Goal: Task Accomplishment & Management: Manage account settings

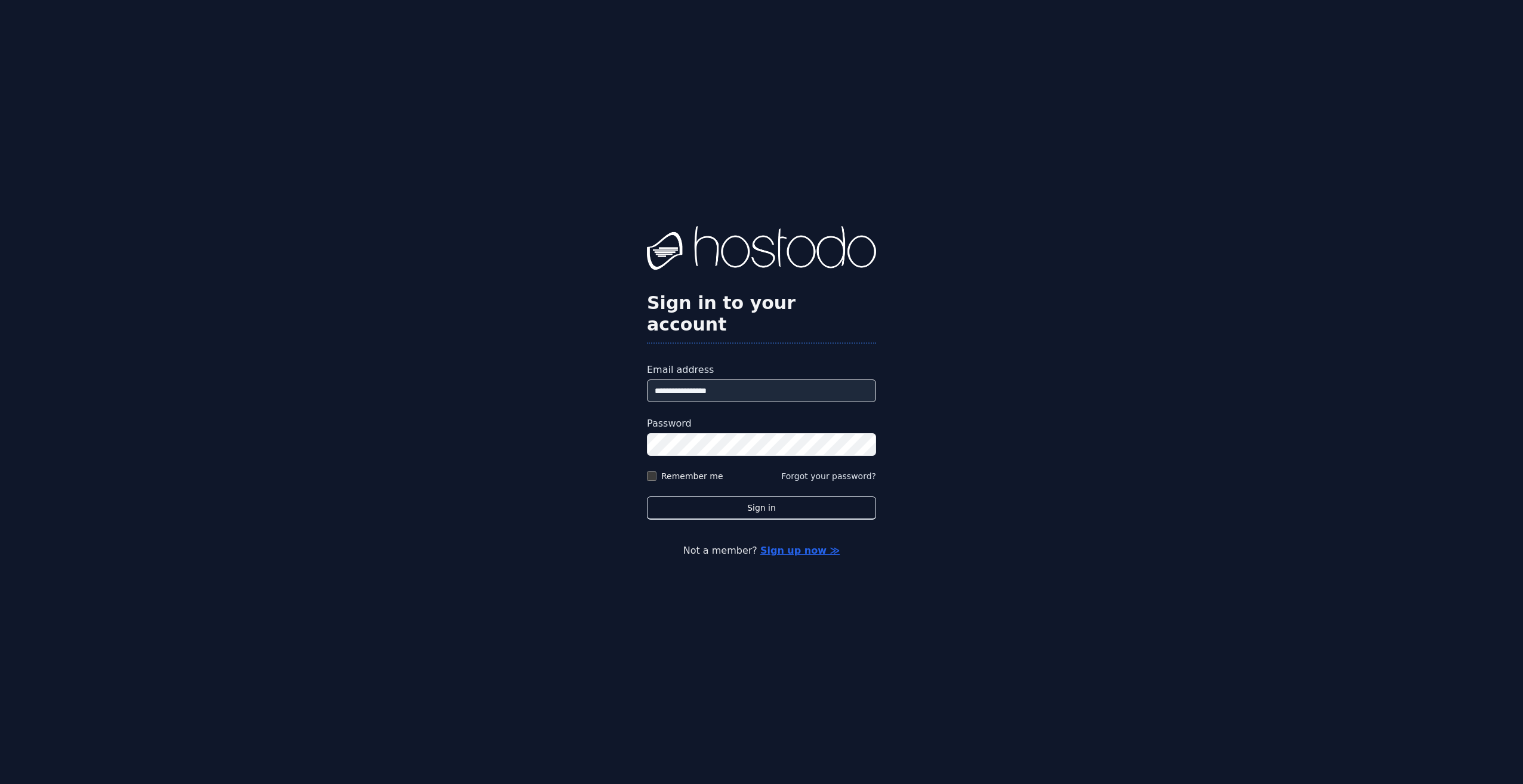
type input "**********"
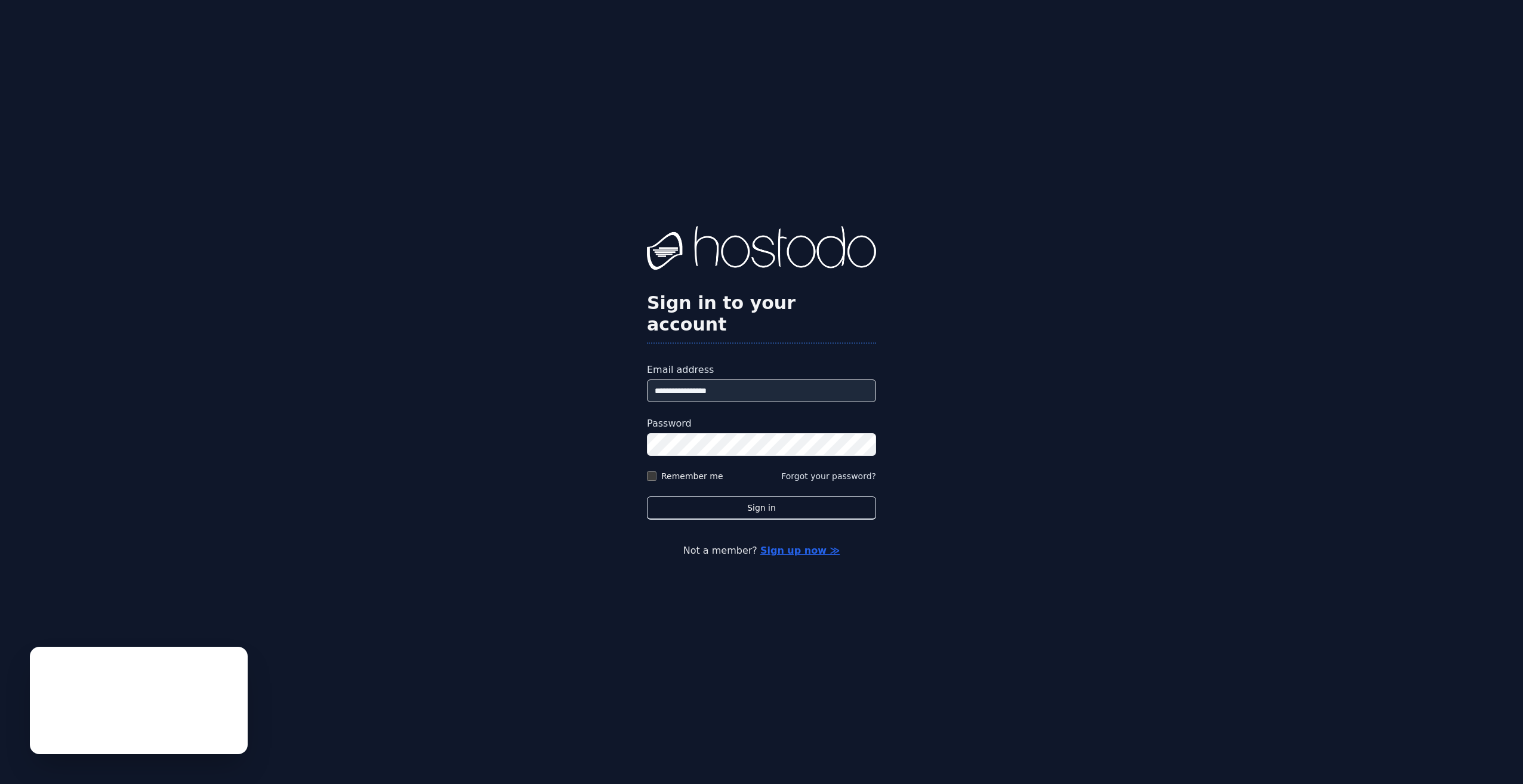
click at [647, 496] on button "Sign in" at bounding box center [761, 508] width 229 height 23
click at [786, 501] on button "Sign in" at bounding box center [761, 508] width 229 height 23
click at [795, 502] on button "Sign in" at bounding box center [761, 508] width 229 height 23
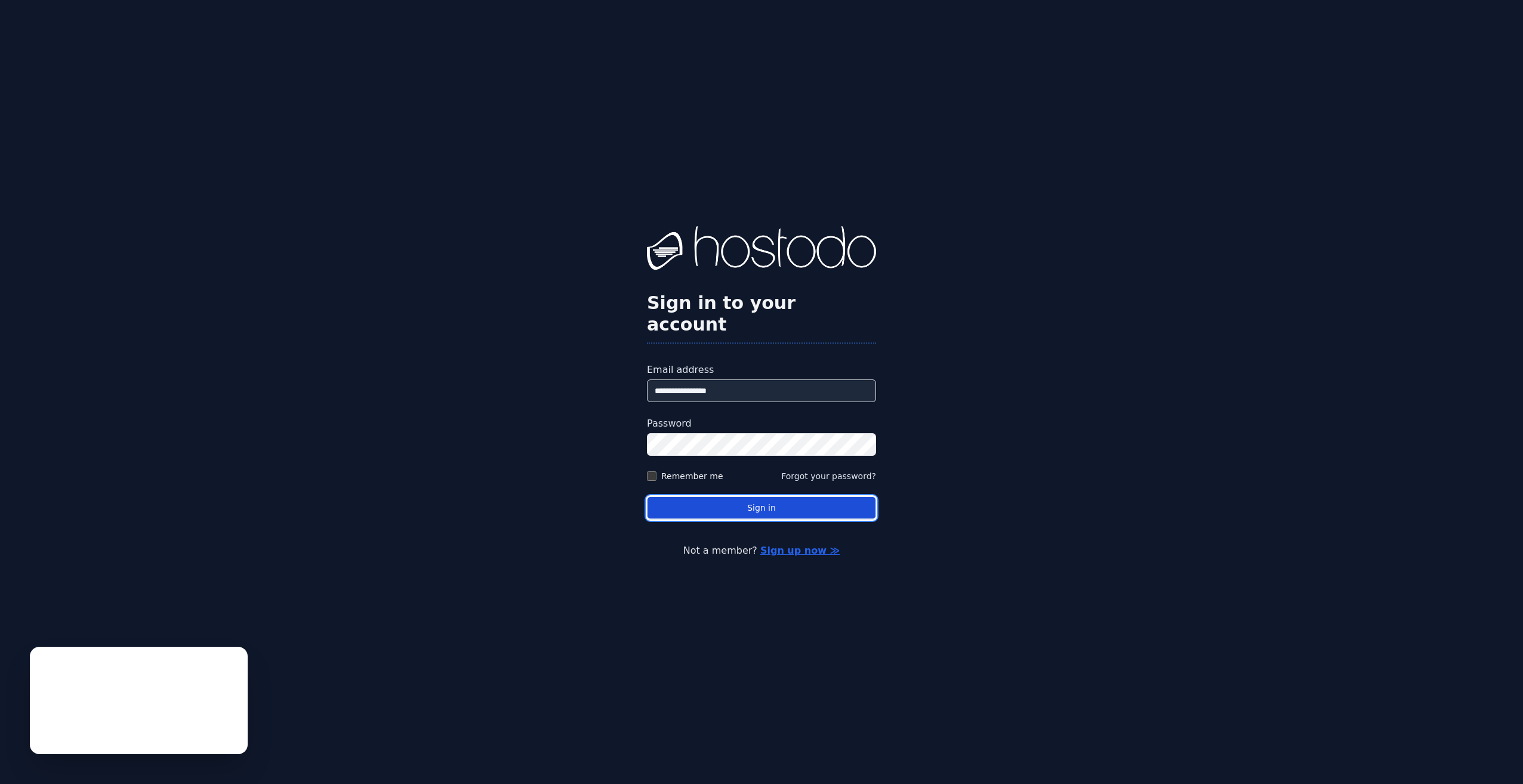
click at [795, 502] on button "Sign in" at bounding box center [761, 508] width 229 height 23
click at [789, 501] on button "Sign in" at bounding box center [761, 508] width 229 height 23
